Goal: Information Seeking & Learning: Learn about a topic

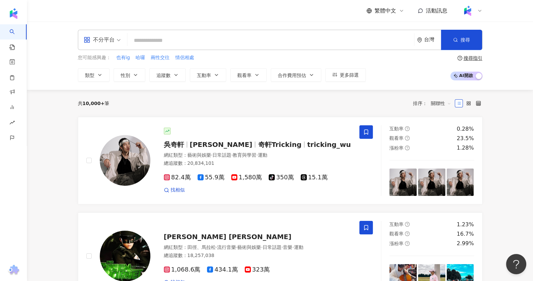
click at [233, 38] on input "search" at bounding box center [270, 40] width 281 height 13
paste input "*********"
type input "*********"
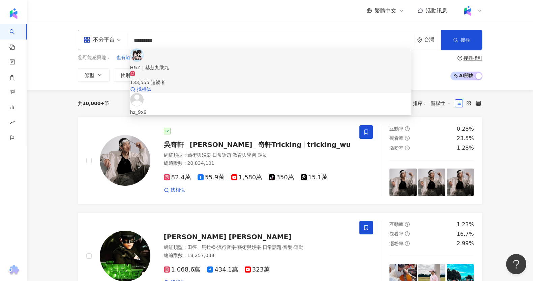
click at [254, 71] on div "133,555 追蹤者" at bounding box center [271, 78] width 282 height 15
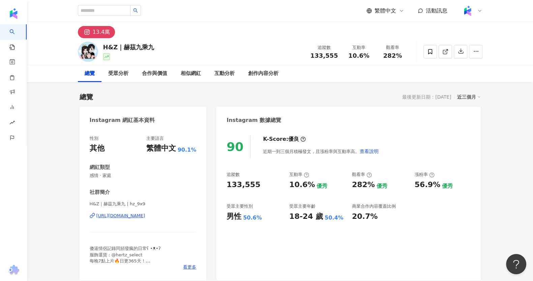
click at [321, 58] on span "133,555" at bounding box center [325, 55] width 28 height 7
copy span "133,555"
drag, startPoint x: 352, startPoint y: 55, endPoint x: 374, endPoint y: 55, distance: 22.3
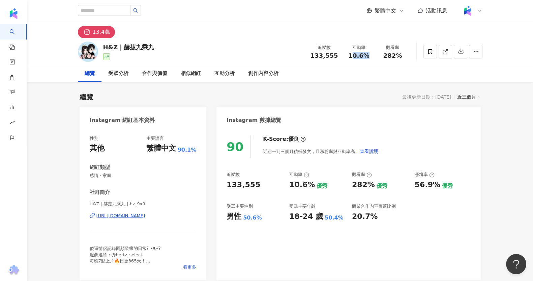
click at [374, 55] on div "互動率 10.6%" at bounding box center [359, 51] width 34 height 15
click at [351, 57] on span "10.6%" at bounding box center [359, 55] width 21 height 7
click at [352, 56] on span "10.6%" at bounding box center [359, 55] width 21 height 7
copy span "10.6"
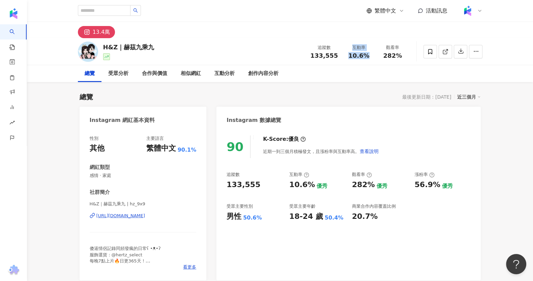
drag, startPoint x: 368, startPoint y: 55, endPoint x: 337, endPoint y: 56, distance: 31.4
click at [337, 56] on div "追蹤數 133,555 互動率 10.6% 觀看率 282%" at bounding box center [358, 52] width 103 height 20
click at [353, 55] on span "10.6%" at bounding box center [359, 55] width 21 height 7
drag, startPoint x: 350, startPoint y: 57, endPoint x: 373, endPoint y: 56, distance: 22.9
click at [373, 56] on div "互動率 10.6%" at bounding box center [359, 51] width 34 height 15
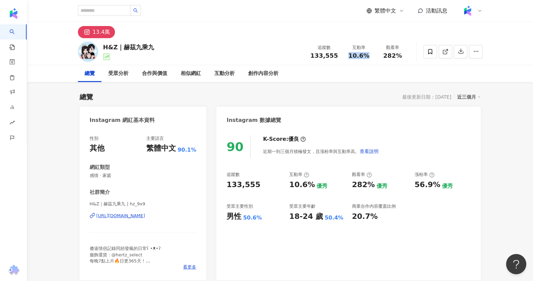
copy span "10.6%"
drag, startPoint x: 385, startPoint y: 58, endPoint x: 405, endPoint y: 55, distance: 20.9
click at [405, 55] on div "282%" at bounding box center [393, 55] width 26 height 7
copy span "282%"
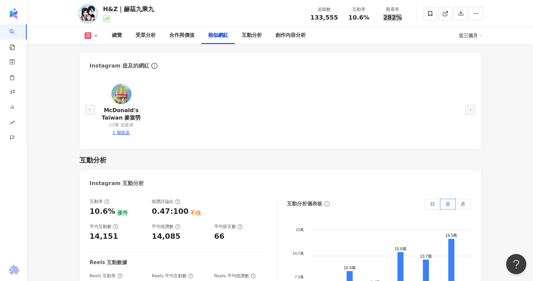
scroll to position [1265, 0]
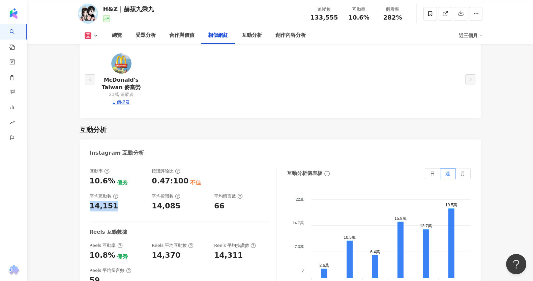
drag, startPoint x: 101, startPoint y: 191, endPoint x: 89, endPoint y: 189, distance: 11.6
click at [89, 189] on div "互動率 10.6% 優秀 按讚評論比 0.47:100 不佳 平均互動數 14,151 平均按讚數 14,085 平均留言數 66 Reels 互動數據 Re…" at bounding box center [281, 237] width 402 height 152
copy div "14,151"
click at [184, 36] on div "合作與價值" at bounding box center [181, 35] width 25 height 8
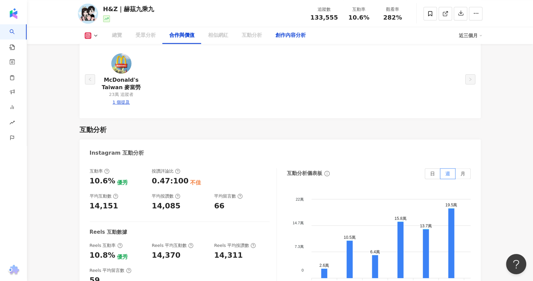
scroll to position [914, 0]
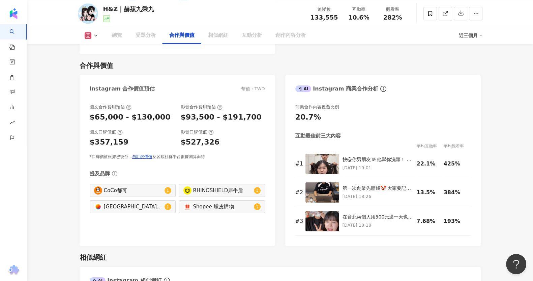
click at [293, 38] on div "創作內容分析" at bounding box center [291, 35] width 30 height 8
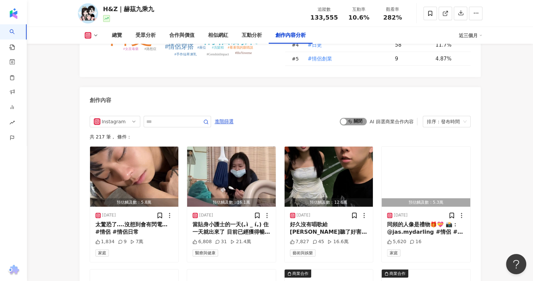
scroll to position [2010, 0]
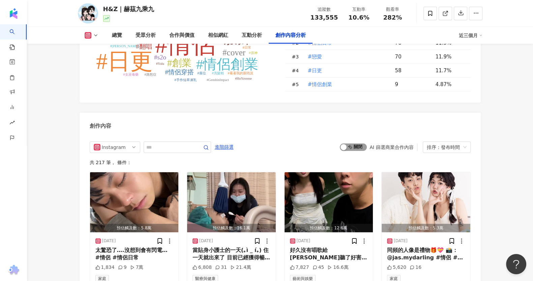
click at [359, 143] on span "啟動 關閉" at bounding box center [353, 146] width 27 height 7
click at [348, 172] on img "button" at bounding box center [329, 202] width 89 height 60
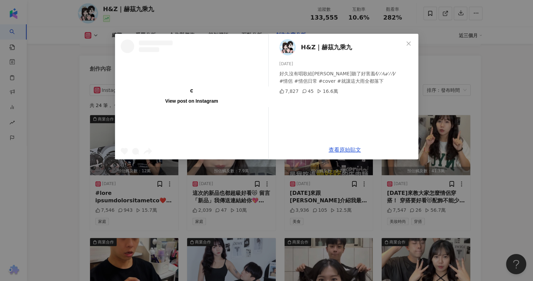
click at [472, 106] on div "View post on Instagram H&Z｜[PERSON_NAME]乘九 [DATE] 好久沒有唱歌給[PERSON_NAME]聽了好害羞⁄(⁄ …" at bounding box center [266, 140] width 533 height 281
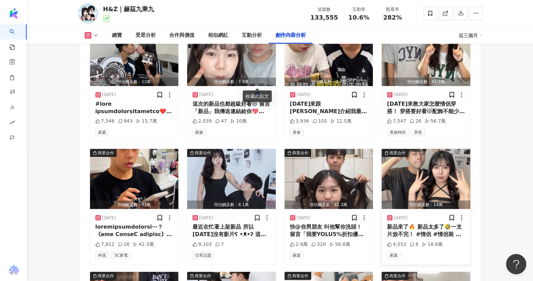
scroll to position [2194, 0]
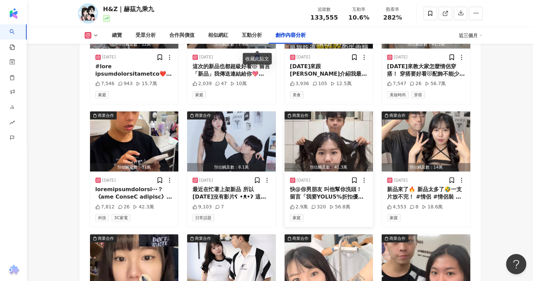
click at [335, 186] on div "快@你男朋友 叫他幫你洗頭！ 留言「我要YOLU5%折扣優惠券」 我就把連結🔗發給你😻 #情侶 #情侶日常 #戀愛 #洗髮精 #Yolu #[PERSON_N…" at bounding box center [329, 193] width 78 height 15
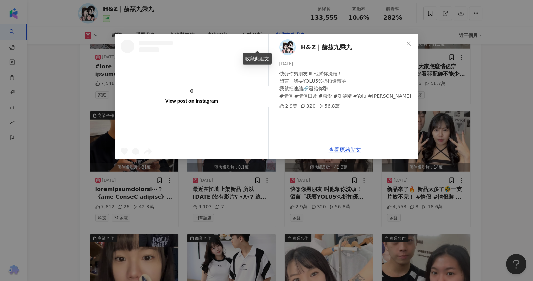
click at [478, 115] on div "View post on Instagram H&Z｜[PERSON_NAME]乘九 [DATE] 快@你男朋友 叫他幫你洗頭！ 留言「我要YOLU5%折扣優…" at bounding box center [266, 140] width 533 height 281
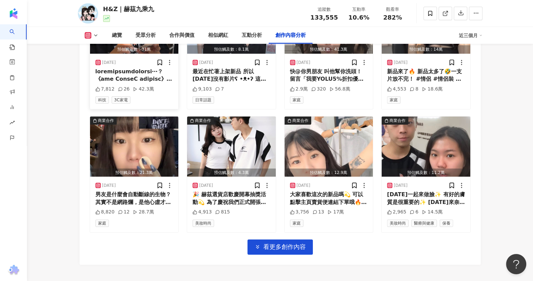
scroll to position [2274, 0]
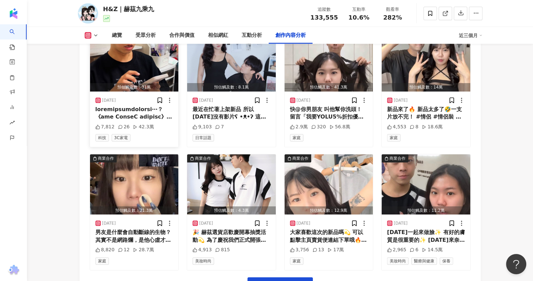
click at [159, 106] on div at bounding box center [134, 113] width 78 height 15
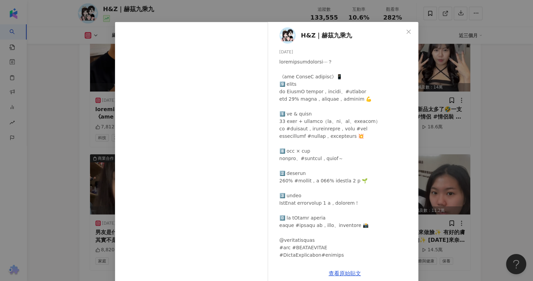
scroll to position [22, 0]
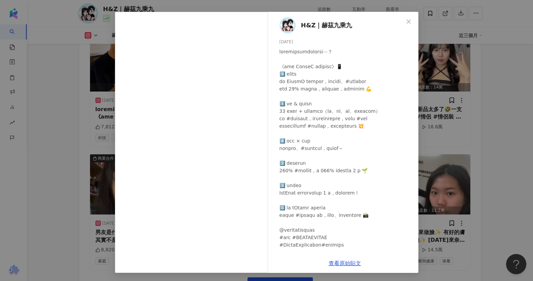
drag, startPoint x: 513, startPoint y: 76, endPoint x: 469, endPoint y: 36, distance: 58.8
click at [513, 75] on div "H&Z｜赫茲九乘九 [DATE] 7,812 26 42.3萬 查看原始貼文" at bounding box center [266, 140] width 533 height 281
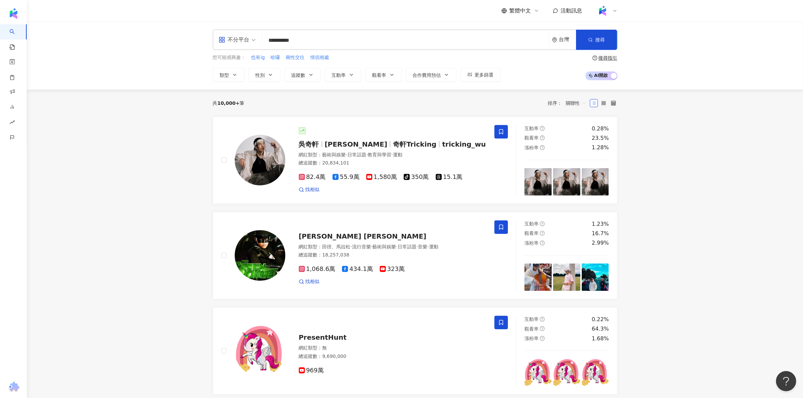
click at [299, 37] on input "**********" at bounding box center [405, 40] width 281 height 13
drag, startPoint x: 299, startPoint y: 37, endPoint x: 265, endPoint y: 40, distance: 33.5
click at [256, 42] on div "**********" at bounding box center [415, 40] width 405 height 20
type input "****"
click at [351, 42] on input "****" at bounding box center [405, 40] width 281 height 13
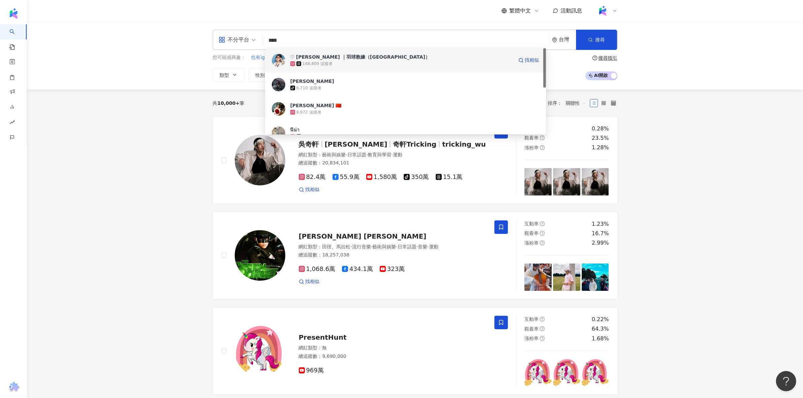
click at [347, 61] on div "148,409 追蹤者" at bounding box center [402, 63] width 223 height 7
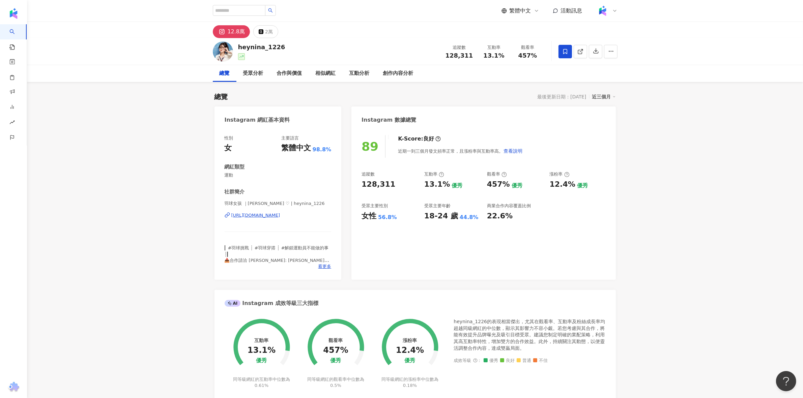
click at [469, 50] on div "追蹤數" at bounding box center [460, 47] width 28 height 7
click at [464, 61] on div "追蹤數 128,311 互動率 13.1% 觀看率 457%" at bounding box center [493, 52] width 103 height 20
click at [472, 52] on span "128,311" at bounding box center [460, 55] width 28 height 7
copy span "128,311"
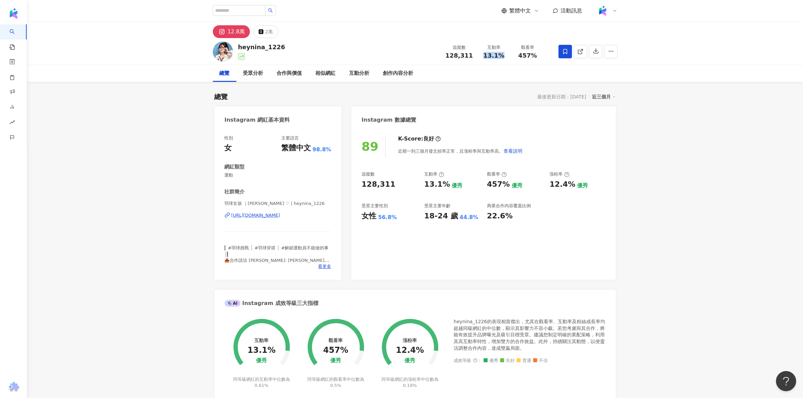
drag, startPoint x: 484, startPoint y: 57, endPoint x: 507, endPoint y: 57, distance: 23.3
click at [507, 57] on div "互動率 13.1%" at bounding box center [494, 51] width 34 height 15
copy span "13.1%"
drag, startPoint x: 517, startPoint y: 60, endPoint x: 537, endPoint y: 53, distance: 21.6
click at [537, 54] on div "追蹤數 128,311 互動率 13.1% 觀看率 457%" at bounding box center [493, 52] width 103 height 20
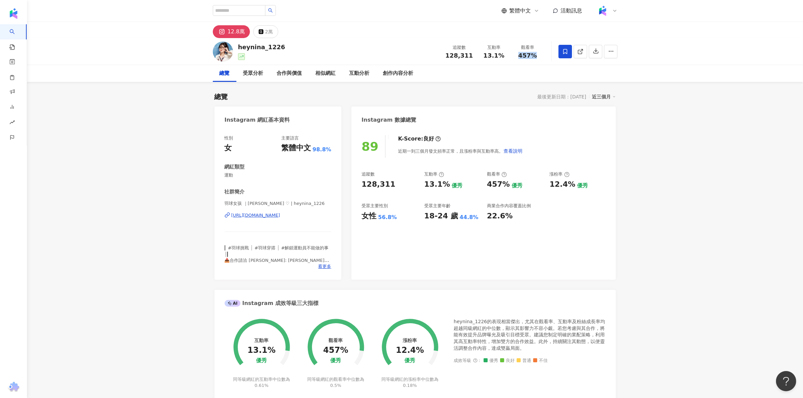
copy span "457%"
click at [581, 50] on icon at bounding box center [581, 52] width 6 height 6
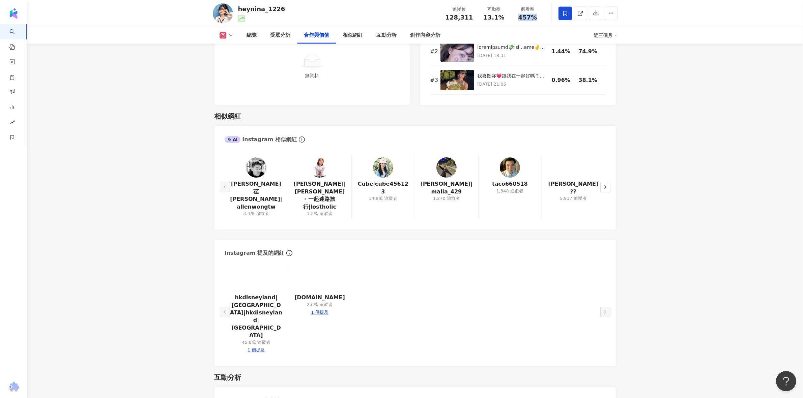
scroll to position [1265, 0]
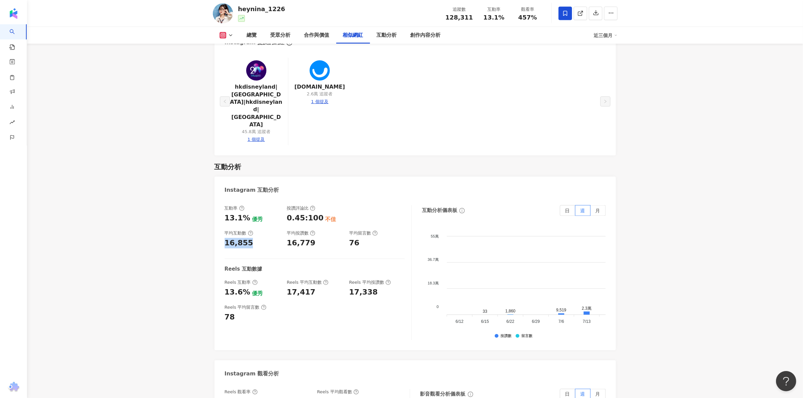
drag, startPoint x: 252, startPoint y: 213, endPoint x: 218, endPoint y: 213, distance: 34.4
click at [218, 213] on div "互動率 13.1% 優秀 按讚評論比 0.45:100 不佳 平均互動數 16,855 平均按讚數 16,779 平均留言數 76 Reels 互動數據 Re…" at bounding box center [416, 275] width 402 height 152
copy div "16,855"
